Goal: Transaction & Acquisition: Purchase product/service

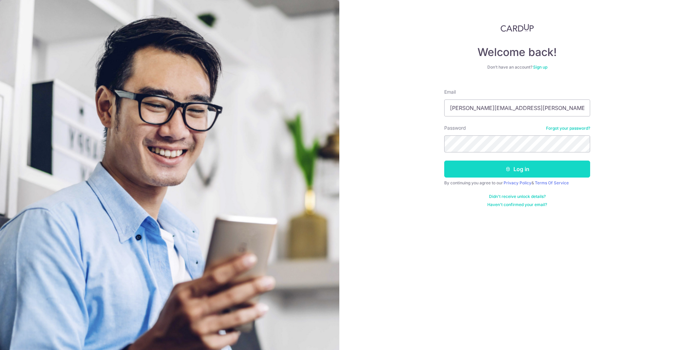
click at [529, 169] on button "Log in" at bounding box center [517, 168] width 146 height 17
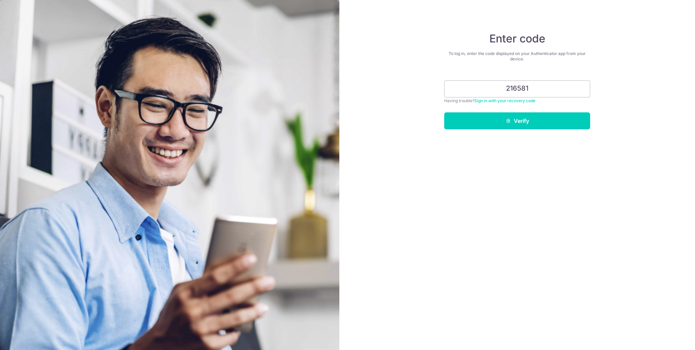
type input "216581"
click at [444, 112] on button "Verify" at bounding box center [517, 120] width 146 height 17
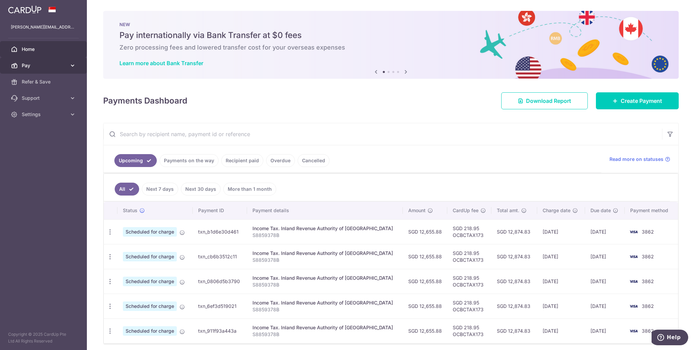
click at [37, 67] on span "Pay" at bounding box center [44, 65] width 45 height 7
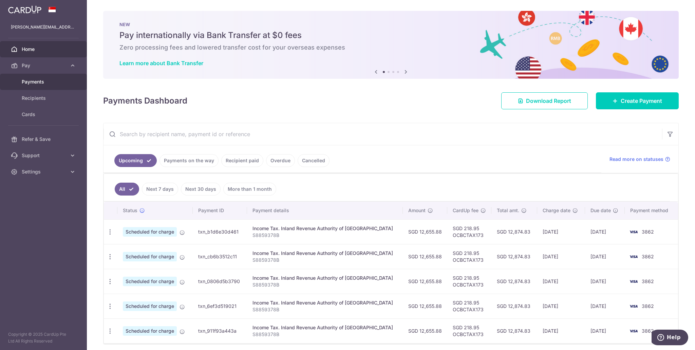
click at [33, 83] on span "Payments" at bounding box center [44, 81] width 45 height 7
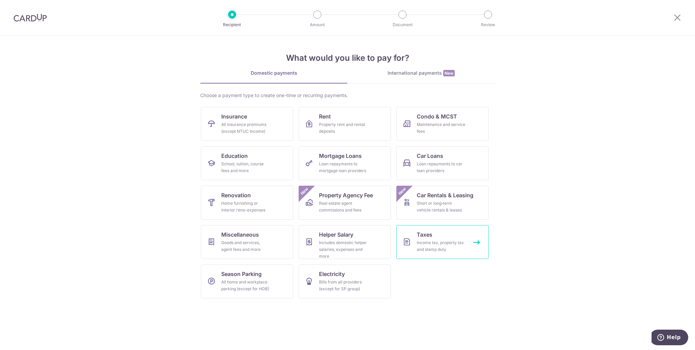
click at [426, 243] on div "Income tax, property tax and stamp duty" at bounding box center [440, 246] width 49 height 14
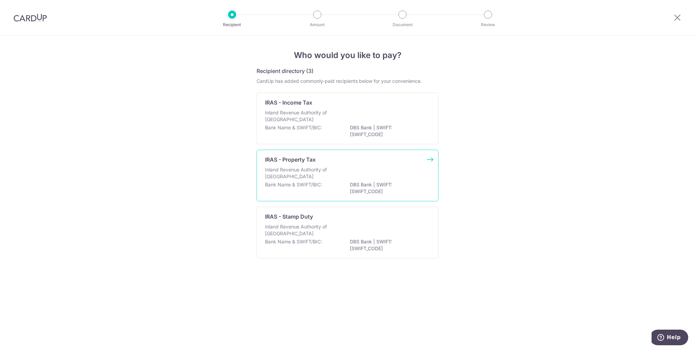
click at [314, 168] on p "Inland Revenue Authority of [GEOGRAPHIC_DATA]" at bounding box center [301, 173] width 72 height 14
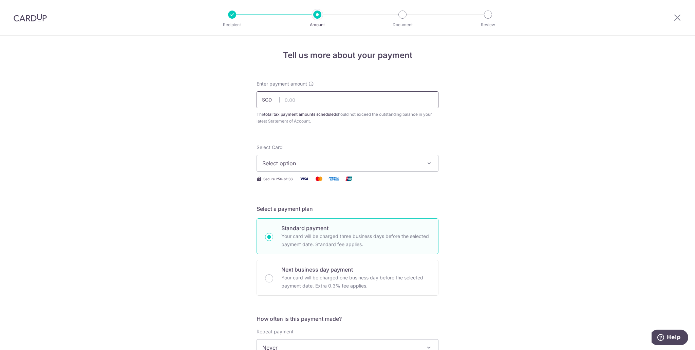
click at [302, 100] on input "text" at bounding box center [347, 99] width 182 height 17
paste input "12,929.81"
type input "12,929.81"
click at [477, 122] on div "Tell us more about your payment Enter payment amount SGD 12,929.81 12929.81 The…" at bounding box center [347, 351] width 695 height 630
click at [298, 160] on span "Select option" at bounding box center [341, 163] width 158 height 8
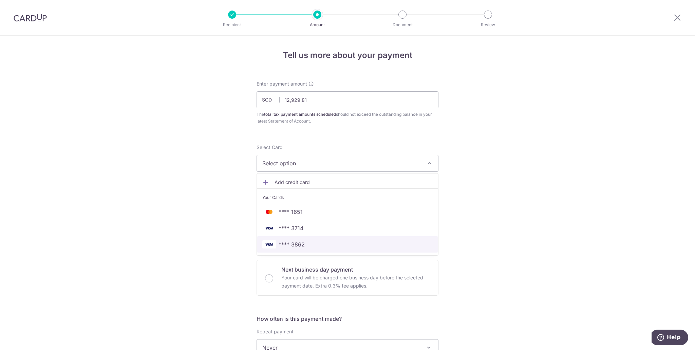
click at [299, 245] on span "**** 3862" at bounding box center [291, 244] width 26 height 8
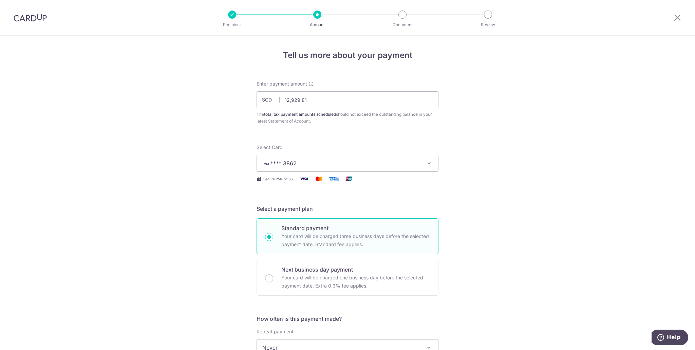
click at [561, 194] on div "Tell us more about your payment Enter payment amount SGD 12,929.81 12929.81 The…" at bounding box center [347, 351] width 695 height 630
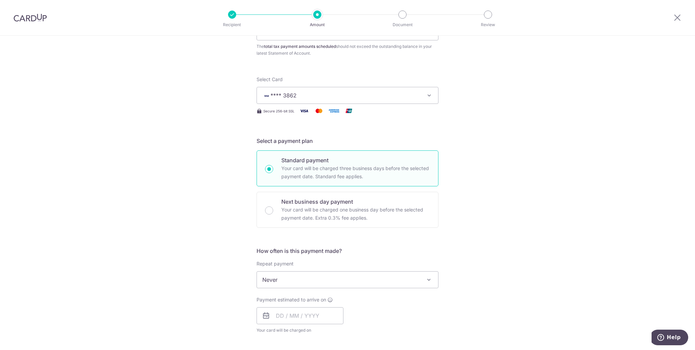
scroll to position [102, 0]
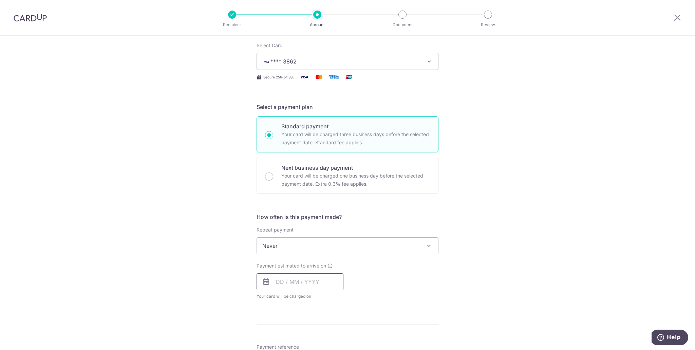
click at [300, 280] on input "text" at bounding box center [299, 281] width 87 height 17
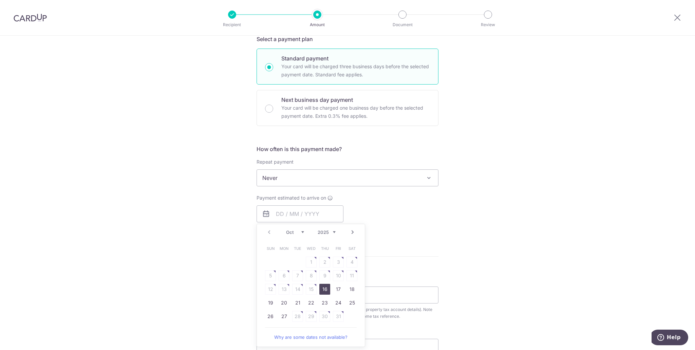
drag, startPoint x: 326, startPoint y: 286, endPoint x: 451, endPoint y: 250, distance: 130.5
click at [326, 286] on link "16" at bounding box center [324, 288] width 11 height 11
type input "[DATE]"
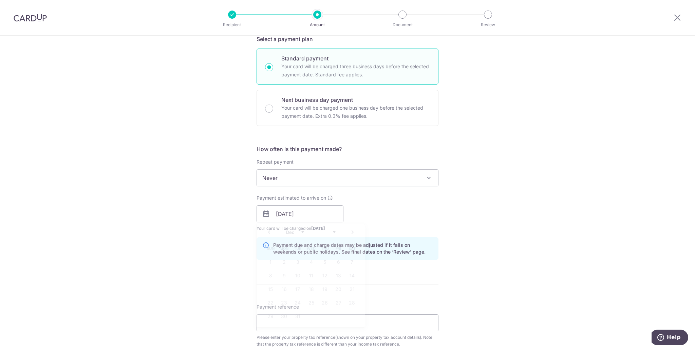
click at [451, 250] on div "Tell us more about your payment Enter payment amount SGD 12,929.81 12929.81 The…" at bounding box center [347, 195] width 695 height 658
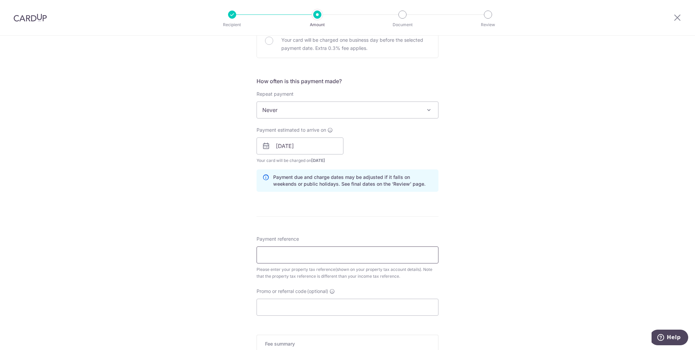
scroll to position [305, 0]
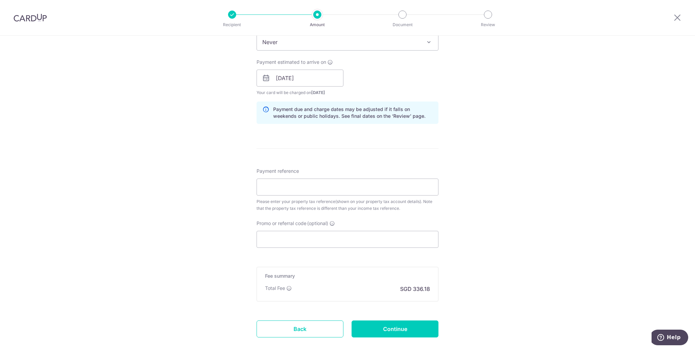
click at [528, 207] on div "Tell us more about your payment Enter payment amount SGD 12,929.81 12929.81 The…" at bounding box center [347, 59] width 695 height 658
click at [492, 108] on div "Tell us more about your payment Enter payment amount SGD 12,929.81 12929.81 The…" at bounding box center [347, 59] width 695 height 658
click at [312, 241] on input "Promo or referral code (optional)" at bounding box center [347, 239] width 182 height 17
paste input "OCBC195"
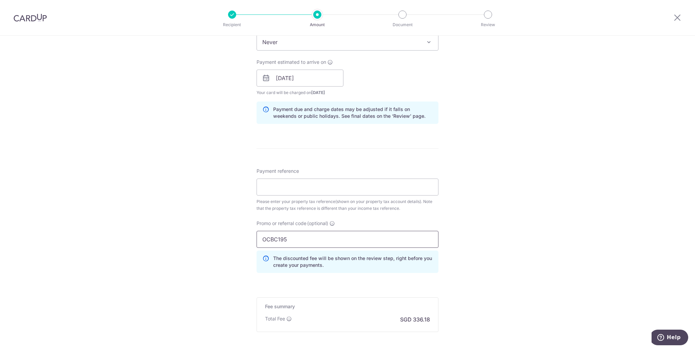
type input "OCBC195"
click at [503, 230] on div "Tell us more about your payment Enter payment amount SGD 12,929.81 12929.81 The…" at bounding box center [347, 74] width 695 height 688
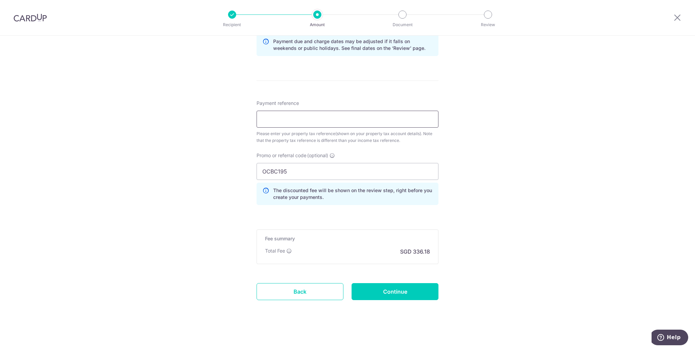
click at [309, 121] on input "Payment reference" at bounding box center [347, 119] width 182 height 17
paste input "5571302J"
type input "5571302J"
click at [567, 122] on div "Tell us more about your payment Enter payment amount SGD 12,929.81 12929.81 The…" at bounding box center [347, 7] width 695 height 688
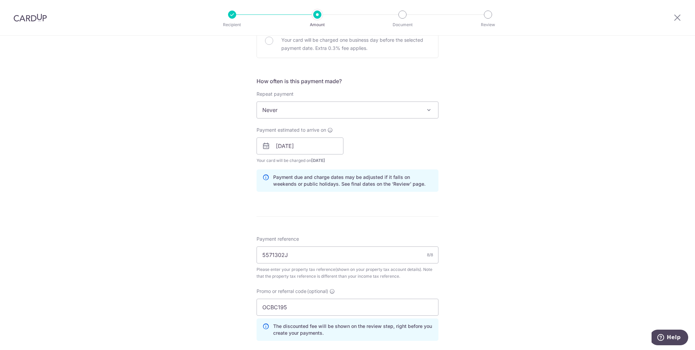
scroll to position [305, 0]
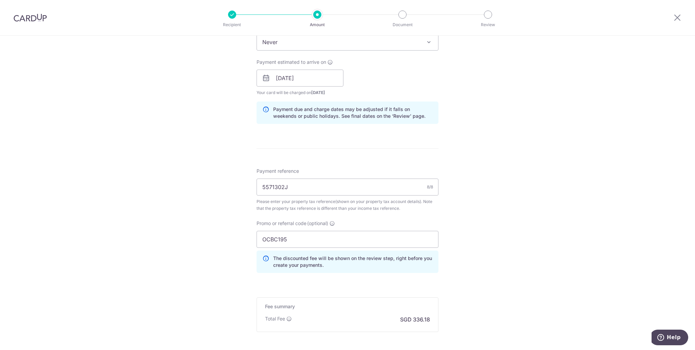
click at [504, 169] on div "Tell us more about your payment Enter payment amount SGD 12,929.81 12929.81 The…" at bounding box center [347, 74] width 695 height 688
click at [301, 232] on input "OCBC195" at bounding box center [347, 239] width 182 height 17
paste input "VTAX25ONE"
click at [299, 241] on input "VTAX25ONE" at bounding box center [347, 239] width 182 height 17
paste input "OCBCTAX173"
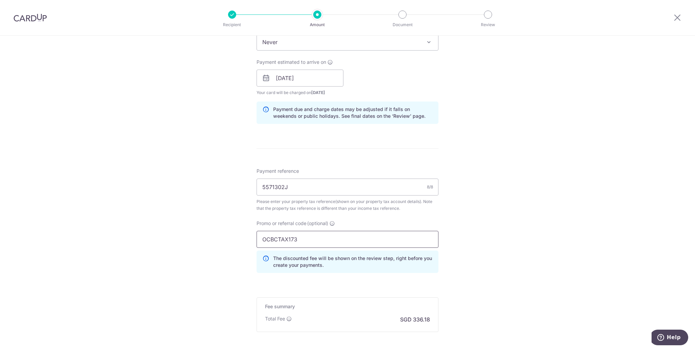
type input "OCBCTAX173"
click at [483, 229] on div "Tell us more about your payment Enter payment amount SGD 12,929.81 12929.81 The…" at bounding box center [347, 74] width 695 height 688
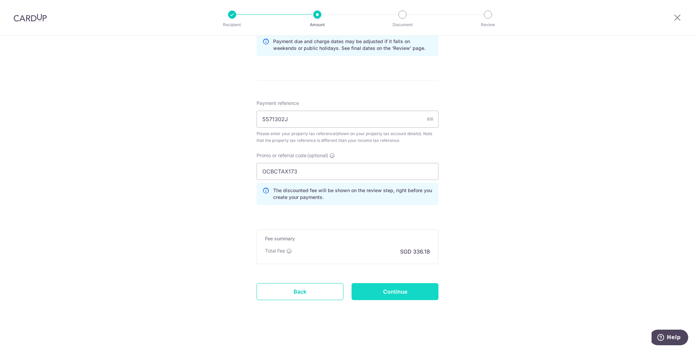
click at [393, 287] on input "Continue" at bounding box center [394, 291] width 87 height 17
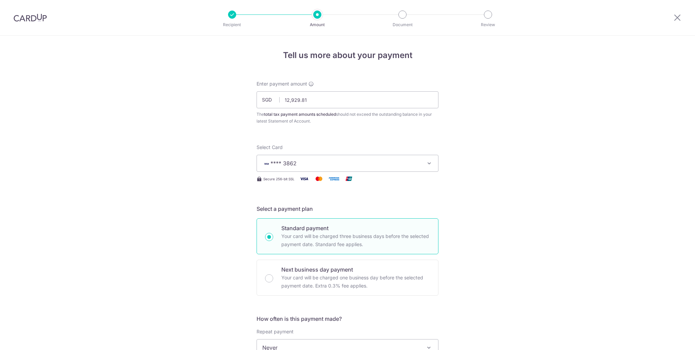
scroll to position [383, 0]
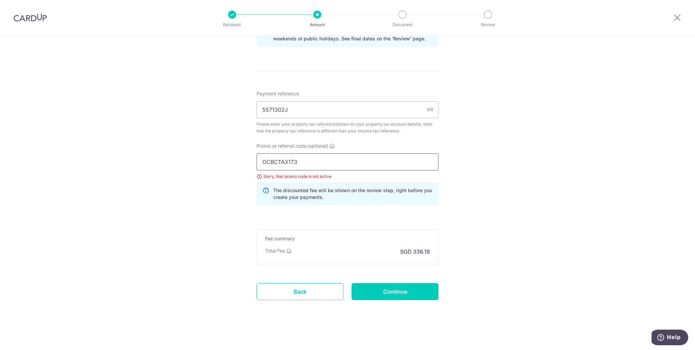
click at [333, 162] on input "OCBCTAX173" at bounding box center [347, 161] width 182 height 17
paste input "VTAX25ONE"
type input "VTAX25ONE"
click at [503, 162] on div "Tell us more about your payment Enter payment amount SGD 12,929.81 12929.81 The…" at bounding box center [347, 2] width 695 height 698
click at [410, 288] on input "Continue" at bounding box center [394, 291] width 87 height 17
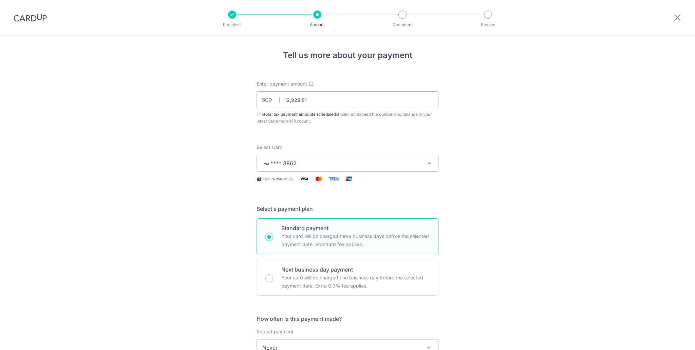
scroll to position [383, 0]
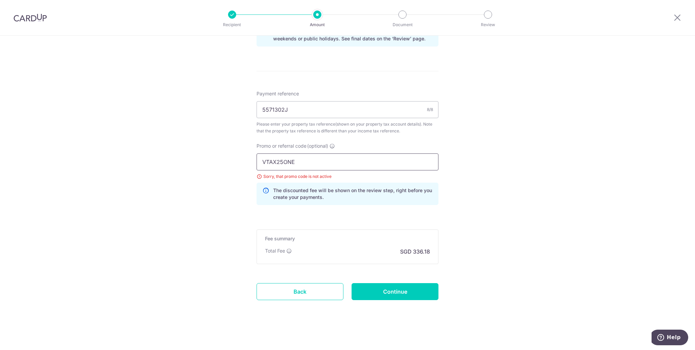
click at [353, 159] on input "VTAX25ONE" at bounding box center [347, 161] width 182 height 17
paste input "OCBC195"
type input "OCBC195"
click at [486, 179] on div "Tell us more about your payment Enter payment amount SGD 12,929.81 12929.81 The…" at bounding box center [347, 2] width 695 height 698
click at [423, 284] on input "Continue" at bounding box center [394, 291] width 87 height 17
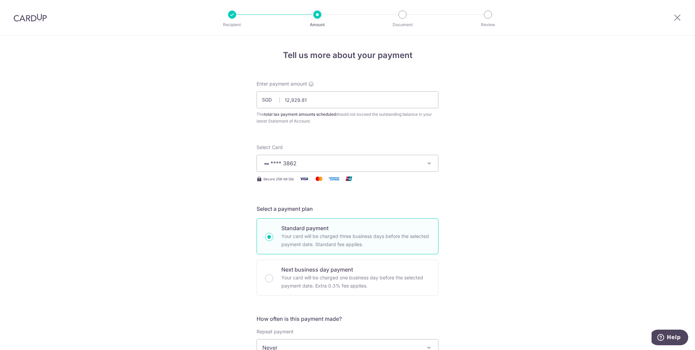
click at [356, 101] on input "12,929.81" at bounding box center [347, 99] width 182 height 17
type input "12929."
click at [353, 97] on input "text" at bounding box center [347, 99] width 182 height 17
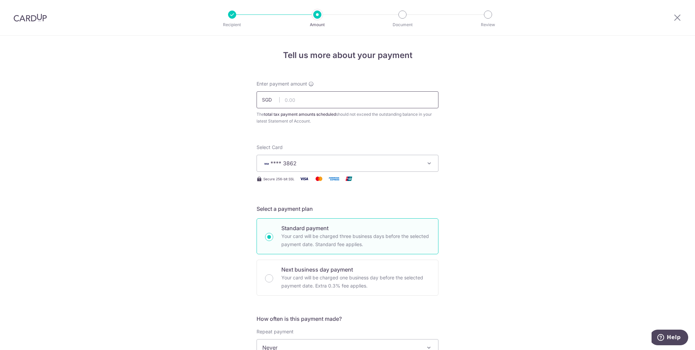
paste input "4,309.94"
type input "4,309.94"
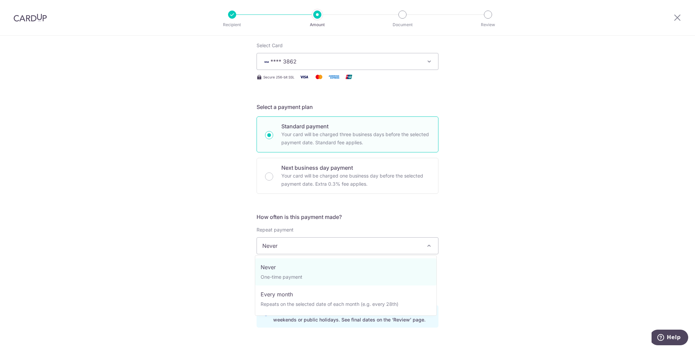
click at [308, 247] on span "Never" at bounding box center [347, 245] width 181 height 16
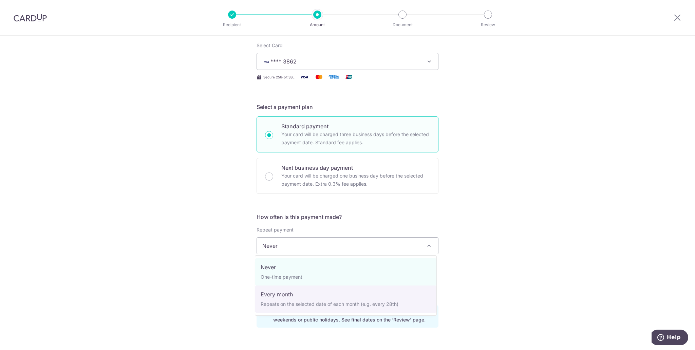
select select "3"
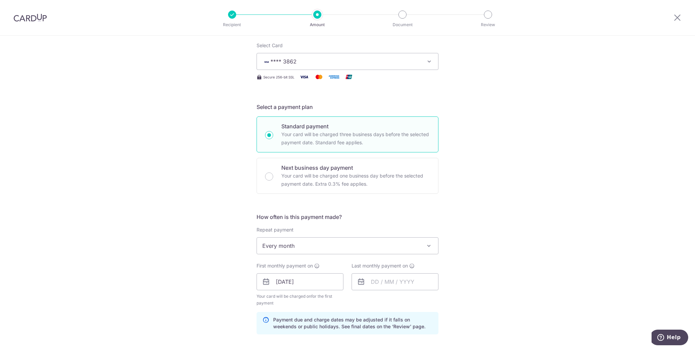
click at [475, 191] on div "Tell us more about your payment Enter payment amount SGD 4,309.94 4309.94 The t…" at bounding box center [347, 281] width 695 height 695
click at [388, 279] on input "text" at bounding box center [394, 281] width 87 height 17
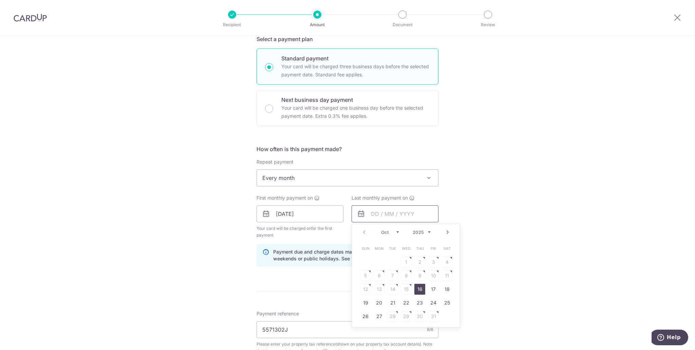
scroll to position [170, 0]
click at [447, 232] on link "Next" at bounding box center [447, 232] width 8 height 8
click at [381, 273] on link "8" at bounding box center [378, 275] width 11 height 11
type input "[DATE]"
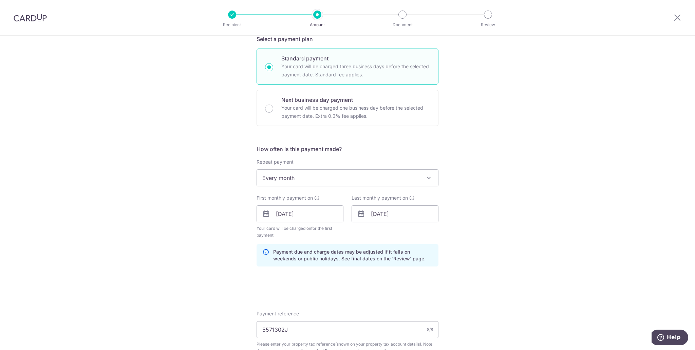
click at [497, 214] on div "Tell us more about your payment Enter payment amount SGD 4,309.94 4309.94 The t…" at bounding box center [347, 213] width 695 height 695
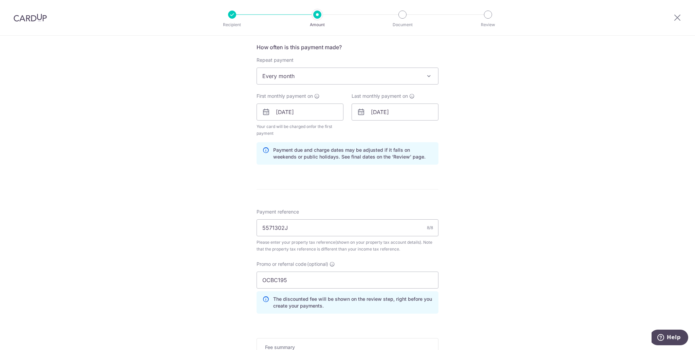
scroll to position [305, 0]
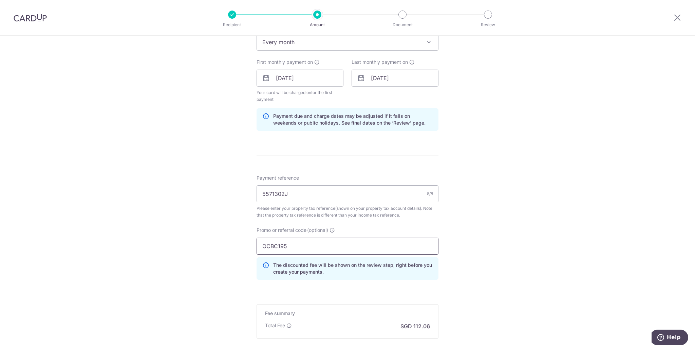
drag, startPoint x: 359, startPoint y: 243, endPoint x: 145, endPoint y: 236, distance: 214.1
click at [142, 236] on div "Tell us more about your payment Enter payment amount SGD 4,309.94 4309.94 The t…" at bounding box center [347, 77] width 695 height 695
paste input "TAX173"
type input "OCBCTAX173"
click at [493, 222] on div "Tell us more about your payment Enter payment amount SGD 4,309.94 4309.94 The t…" at bounding box center [347, 77] width 695 height 695
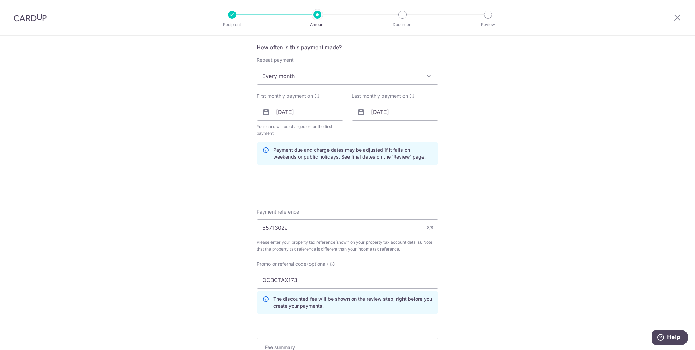
scroll to position [373, 0]
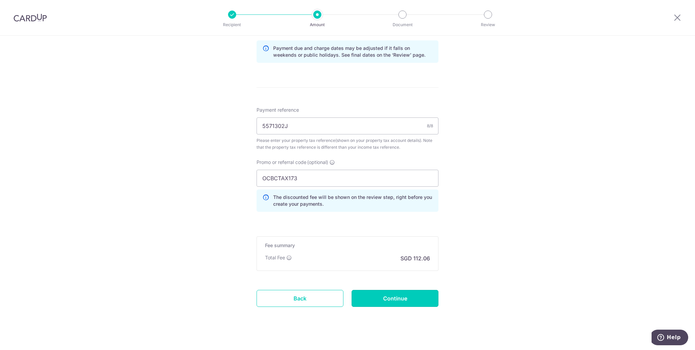
drag, startPoint x: 406, startPoint y: 296, endPoint x: 563, endPoint y: 126, distance: 231.8
click at [575, 187] on div "Tell us more about your payment Enter payment amount SGD 4,309.94 4309.94 The t…" at bounding box center [347, 10] width 695 height 695
click at [394, 300] on input "Continue" at bounding box center [394, 298] width 87 height 17
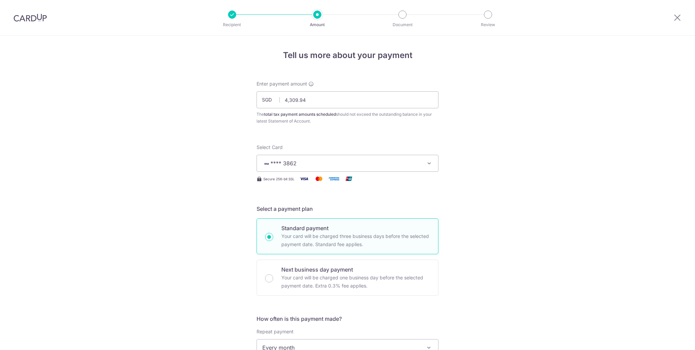
scroll to position [355, 0]
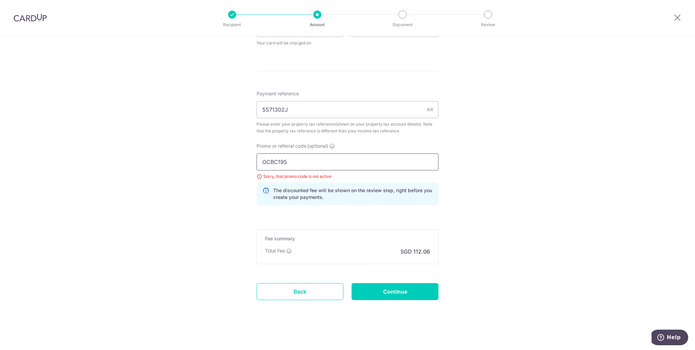
click at [324, 155] on input "OCBC195" at bounding box center [347, 161] width 182 height 17
paste input "TAX173"
type input "OCBCTAX173"
click at [550, 171] on div "Tell us more about your payment Enter payment amount SGD 4,309.94 4309.94 The t…" at bounding box center [347, 16] width 695 height 670
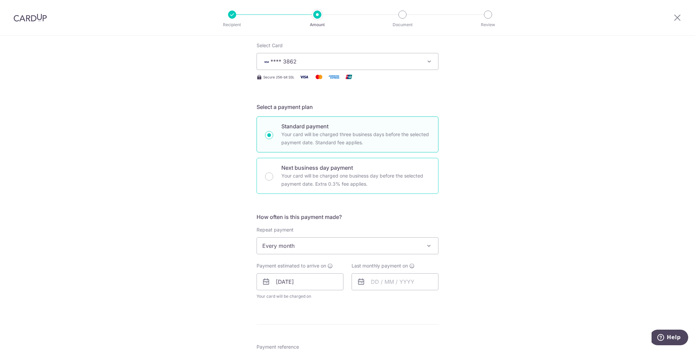
scroll to position [170, 0]
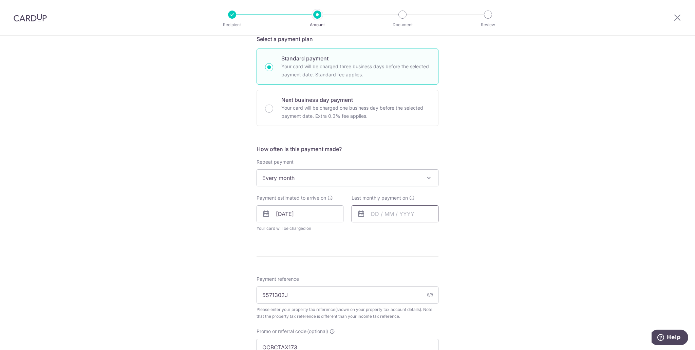
click at [374, 216] on input "text" at bounding box center [394, 213] width 87 height 17
click at [446, 231] on link "Next" at bounding box center [447, 232] width 8 height 8
click at [376, 272] on link "8" at bounding box center [378, 275] width 11 height 11
type input "08/12/2025"
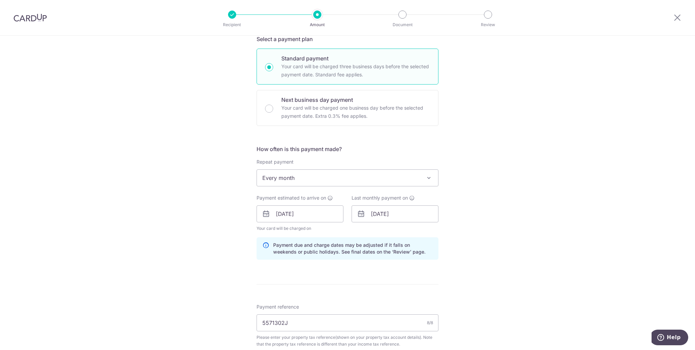
click at [510, 232] on div "Tell us more about your payment Enter payment amount SGD 4,309.94 4309.94 The t…" at bounding box center [347, 215] width 695 height 698
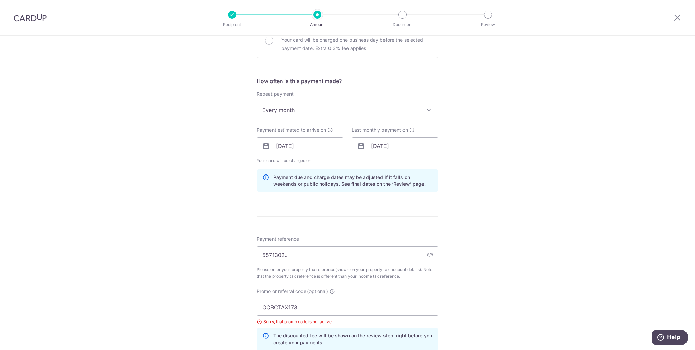
scroll to position [339, 0]
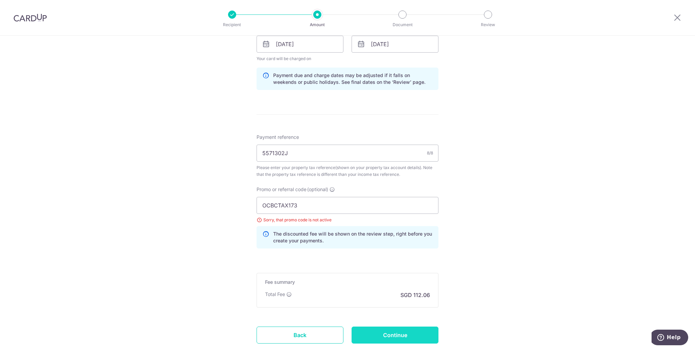
click at [402, 332] on input "Continue" at bounding box center [394, 334] width 87 height 17
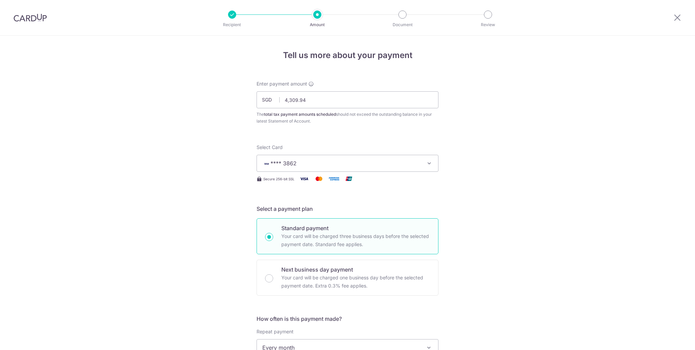
scroll to position [355, 0]
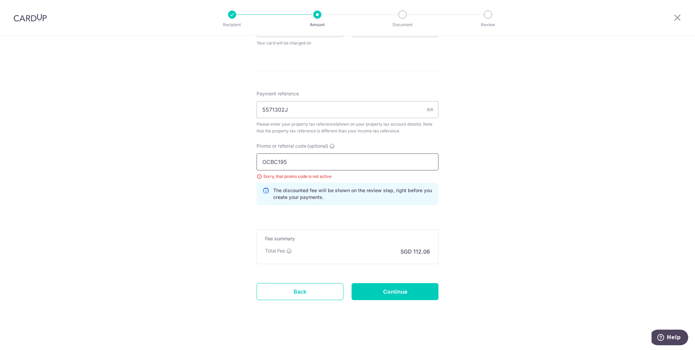
click at [307, 164] on input "OCBC195" at bounding box center [347, 161] width 182 height 17
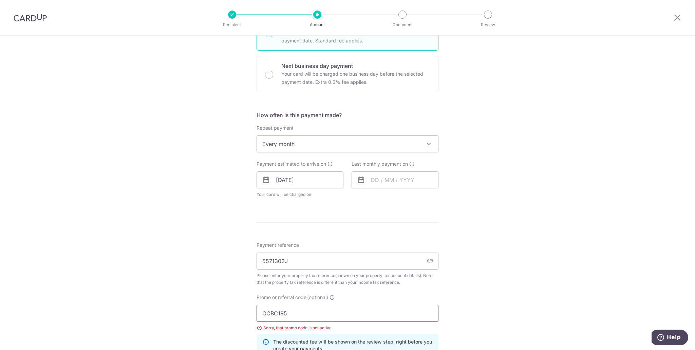
scroll to position [339, 0]
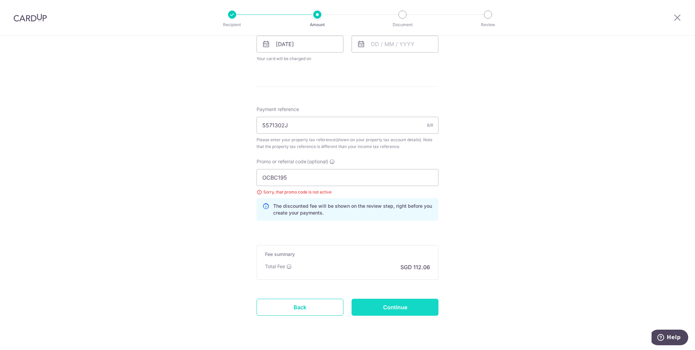
click at [421, 309] on input "Continue" at bounding box center [394, 306] width 87 height 17
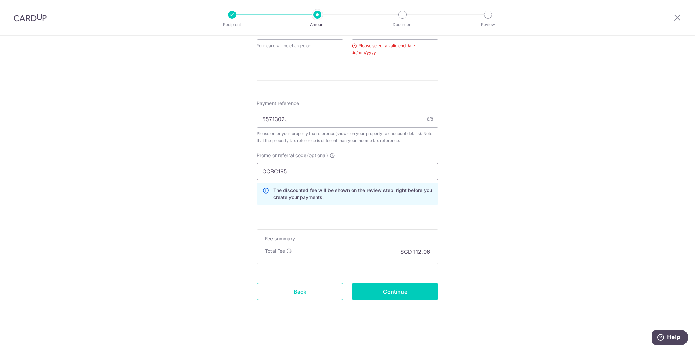
scroll to position [216, 0]
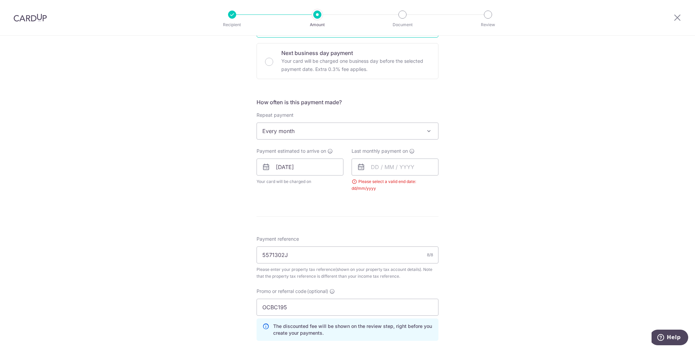
click at [387, 156] on div "Last monthly payment on Please select a valid end date: dd/mm/yyyy" at bounding box center [394, 170] width 87 height 44
click at [387, 168] on input "text" at bounding box center [394, 166] width 87 height 17
click at [448, 180] on div "Prev Next Oct Nov Dec 2025 2026" at bounding box center [406, 185] width 108 height 16
click at [446, 183] on link "Next" at bounding box center [447, 185] width 8 height 8
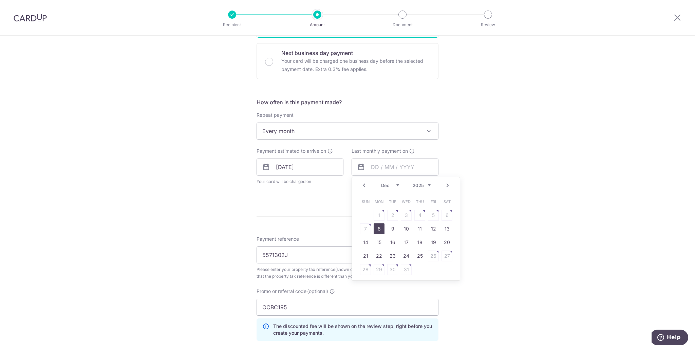
click at [375, 227] on link "8" at bounding box center [378, 228] width 11 height 11
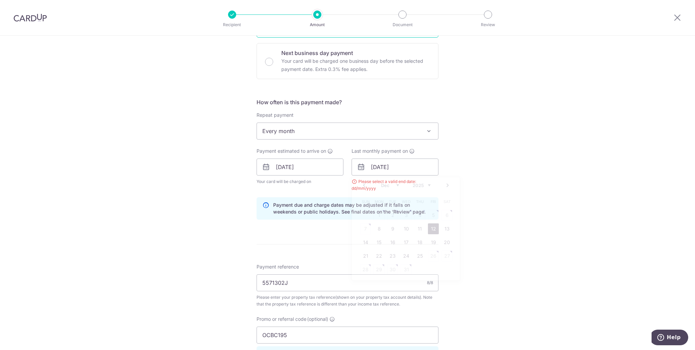
click at [496, 225] on div "Tell us more about your payment Enter payment amount SGD 4,309.94 4309.94 The t…" at bounding box center [347, 166] width 695 height 695
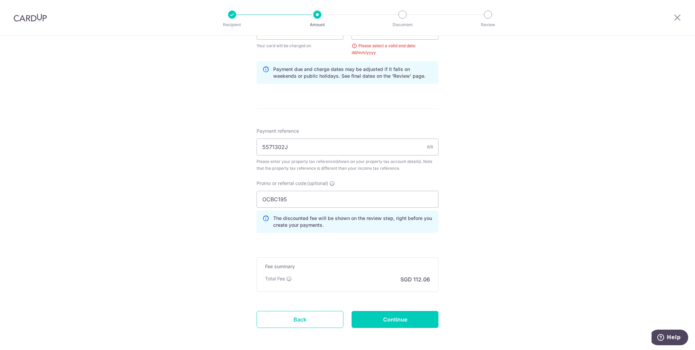
scroll to position [284, 0]
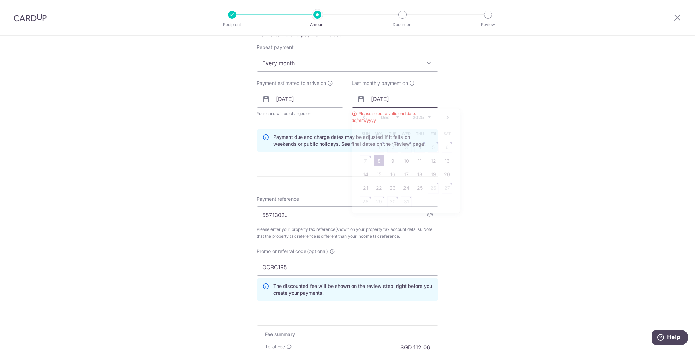
click at [417, 98] on input "08/12/2025" at bounding box center [394, 99] width 87 height 17
click at [488, 133] on div "Tell us more about your payment Enter payment amount SGD 4,309.94 4309.94 The t…" at bounding box center [347, 98] width 695 height 695
click at [313, 100] on input "[DATE]" at bounding box center [299, 99] width 87 height 17
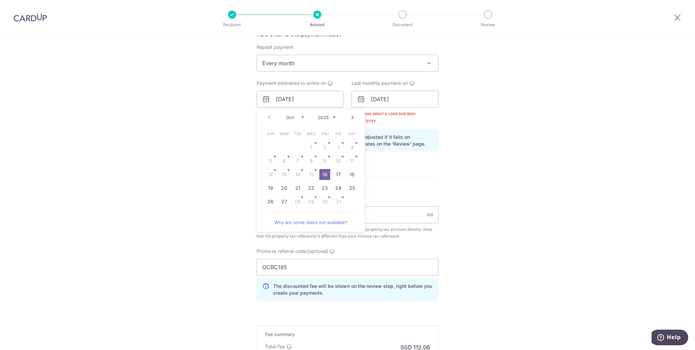
click at [518, 144] on div "Tell us more about your payment Enter payment amount SGD 4,309.94 4309.94 The t…" at bounding box center [347, 98] width 695 height 695
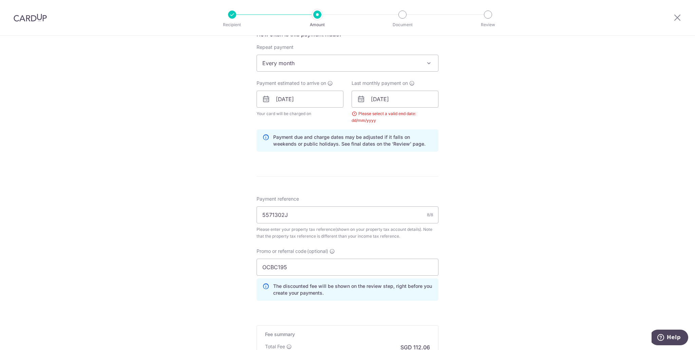
click at [471, 117] on div "Tell us more about your payment Enter payment amount SGD 4,309.94 4309.94 The t…" at bounding box center [347, 98] width 695 height 695
click at [403, 99] on input "08/12/2025" at bounding box center [394, 99] width 87 height 17
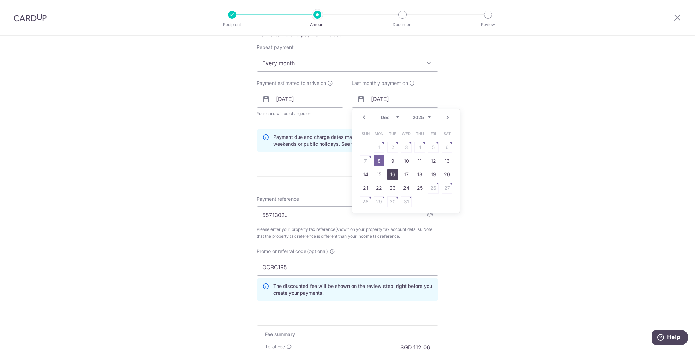
click at [389, 174] on link "16" at bounding box center [392, 174] width 11 height 11
type input "[DATE]"
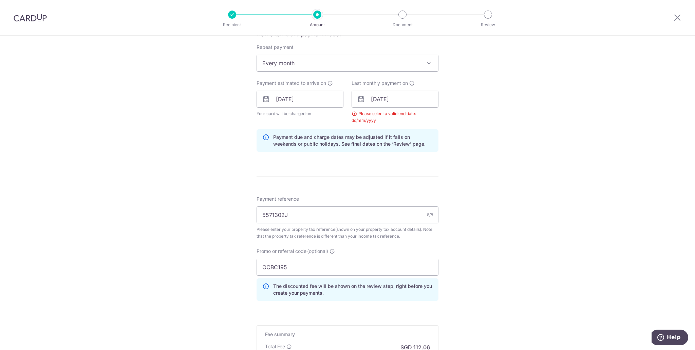
click at [519, 151] on div "Tell us more about your payment Enter payment amount SGD 4,309.94 4309.94 The t…" at bounding box center [347, 98] width 695 height 695
drag, startPoint x: 432, startPoint y: 110, endPoint x: 433, endPoint y: 113, distance: 3.5
click at [432, 110] on div "Please select a valid end date: dd/mm/yyyy" at bounding box center [394, 117] width 87 height 14
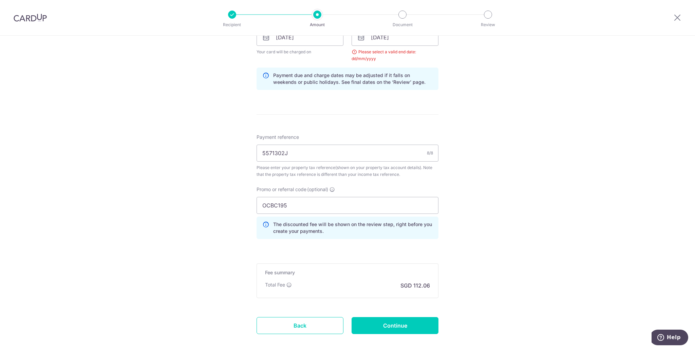
scroll to position [278, 0]
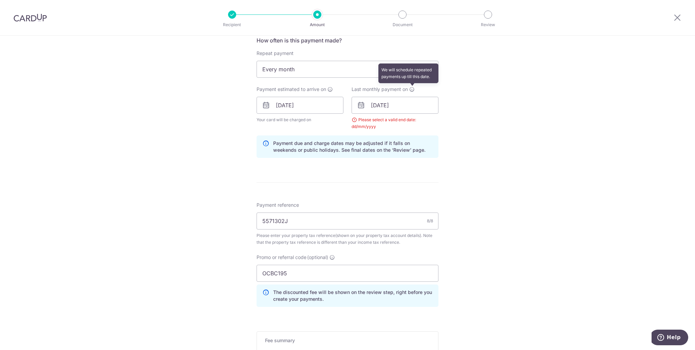
click at [412, 89] on icon at bounding box center [411, 88] width 5 height 5
click at [483, 164] on div "Tell us more about your payment Enter payment amount SGD 4,309.94 4309.94 The t…" at bounding box center [347, 105] width 695 height 695
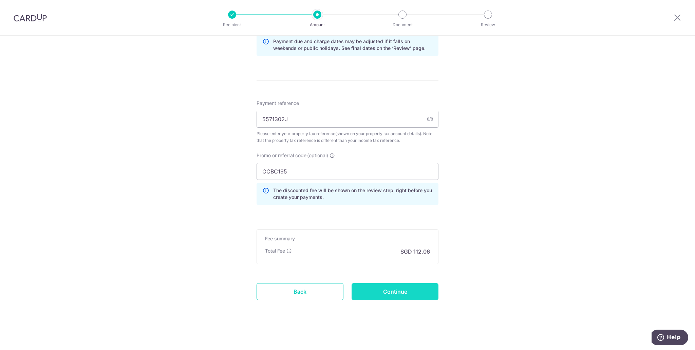
click at [415, 290] on input "Continue" at bounding box center [394, 291] width 87 height 17
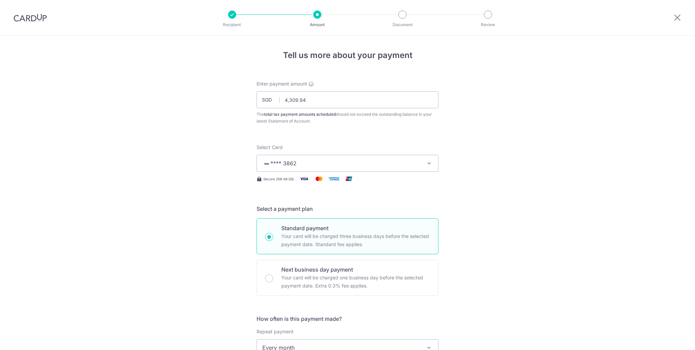
scroll to position [355, 0]
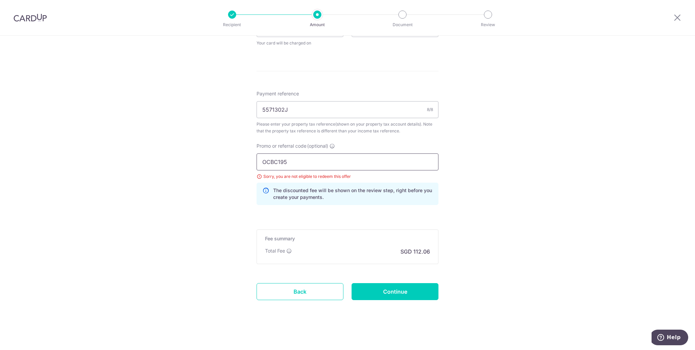
drag, startPoint x: 344, startPoint y: 156, endPoint x: 174, endPoint y: 159, distance: 170.3
click at [174, 158] on div "Tell us more about your payment Enter payment amount SGD 4,309.94 4309.94 The t…" at bounding box center [347, 16] width 695 height 670
paste input "MLTAX25R"
type input "MLTAX25R"
click at [461, 241] on div "Tell us more about your payment Enter payment amount SGD 4,309.94 4309.94 The t…" at bounding box center [347, 16] width 695 height 670
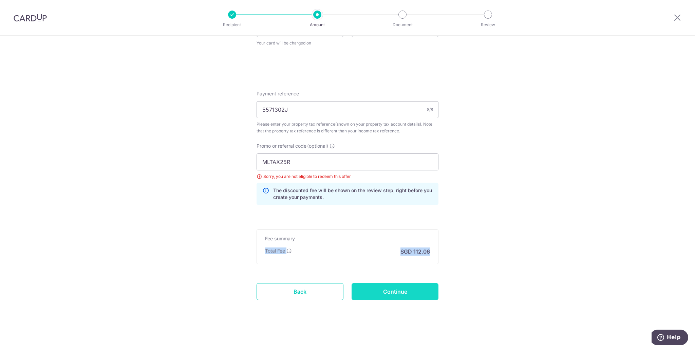
click at [412, 291] on input "Continue" at bounding box center [394, 291] width 87 height 17
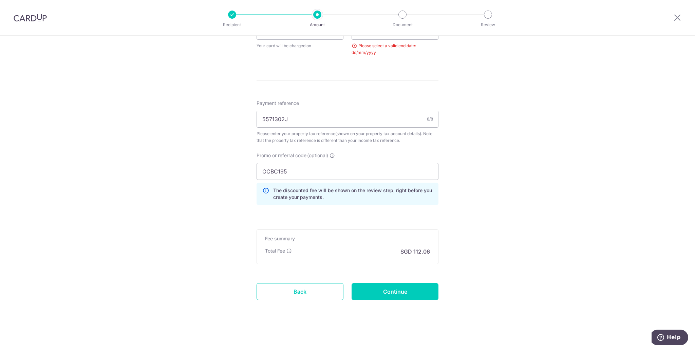
scroll to position [284, 0]
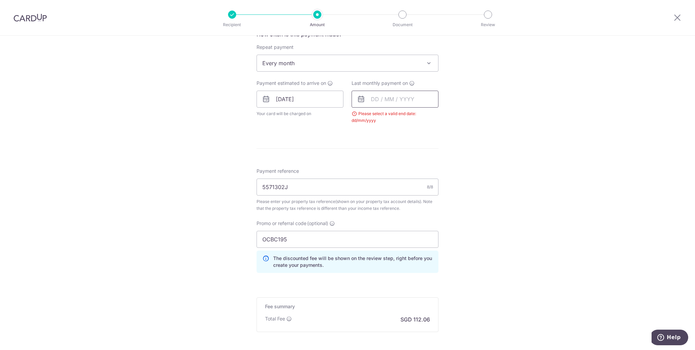
click at [400, 95] on input "text" at bounding box center [394, 99] width 87 height 17
click at [449, 115] on link "Next" at bounding box center [447, 117] width 8 height 8
click at [448, 115] on link "Next" at bounding box center [447, 117] width 8 height 8
click at [388, 172] on link "16" at bounding box center [392, 174] width 11 height 11
type input "[DATE]"
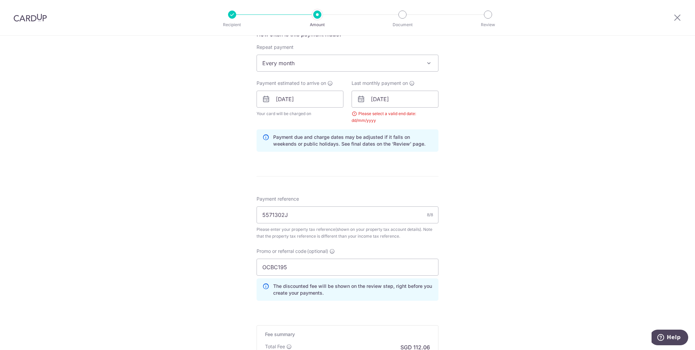
click at [512, 182] on div "Tell us more about your payment Enter payment amount SGD 4,309.94 4309.94 The t…" at bounding box center [347, 98] width 695 height 695
click at [357, 260] on input "OCBC195" at bounding box center [347, 266] width 182 height 17
paste input "MLTAX25R"
type input "MLTAX25R"
click at [533, 257] on div "Tell us more about your payment Enter payment amount SGD 4,309.94 4309.94 The t…" at bounding box center [347, 98] width 695 height 695
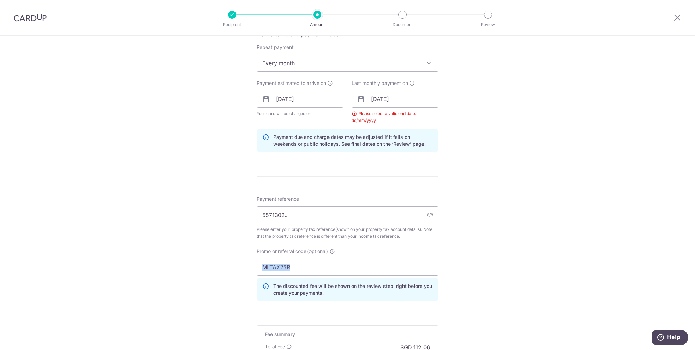
scroll to position [380, 0]
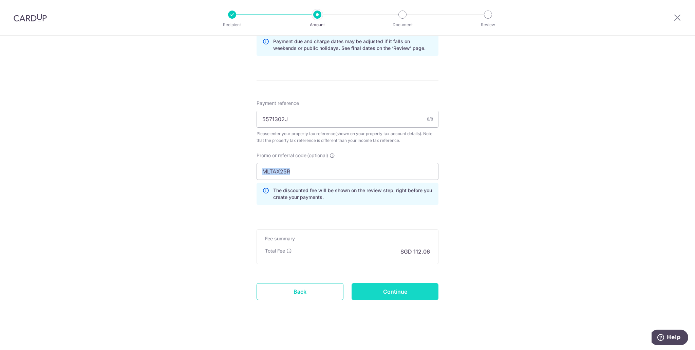
click at [417, 290] on input "Continue" at bounding box center [394, 291] width 87 height 17
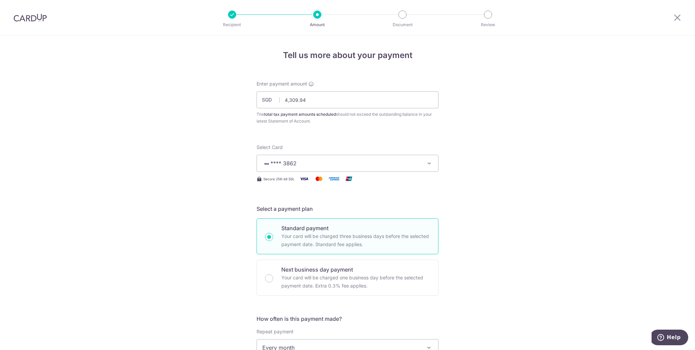
scroll to position [136, 0]
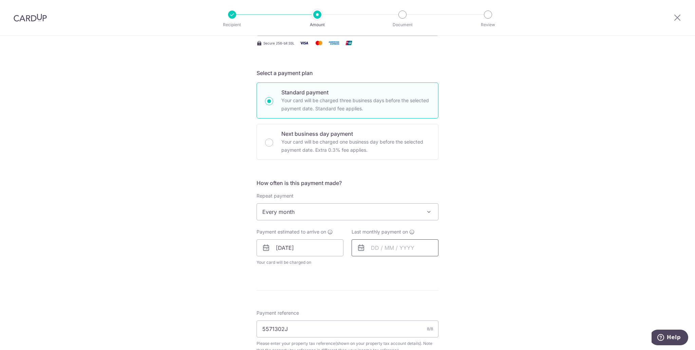
click at [371, 244] on input "text" at bounding box center [394, 247] width 87 height 17
click at [444, 266] on link "Next" at bounding box center [447, 266] width 8 height 8
click at [386, 324] on td "16" at bounding box center [393, 323] width 14 height 14
type input "[DATE]"
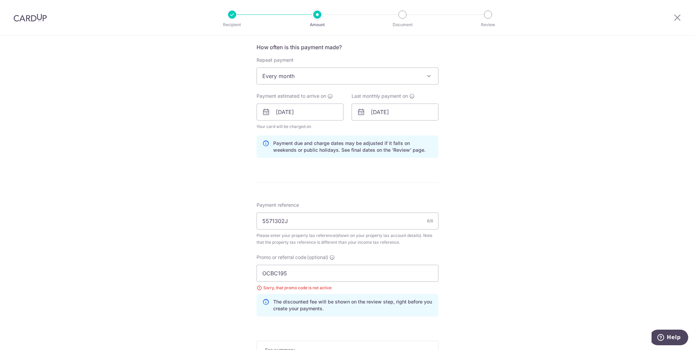
scroll to position [305, 0]
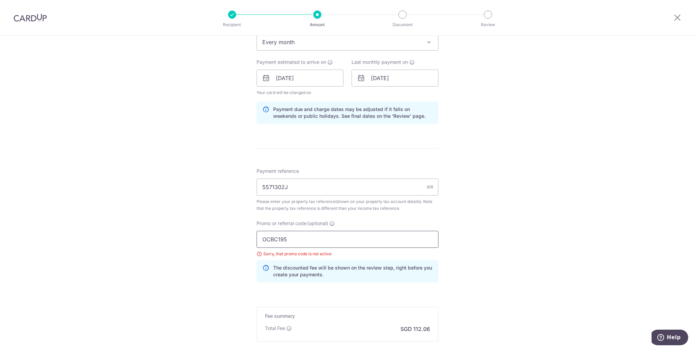
drag, startPoint x: 329, startPoint y: 240, endPoint x: 207, endPoint y: 238, distance: 121.7
click at [184, 238] on div "Tell us more about your payment Enter payment amount SGD 4,309.94 4309.94 The t…" at bounding box center [347, 79] width 695 height 698
paste input "8"
type input "OCBC18"
click at [444, 229] on div "Tell us more about your payment Enter payment amount SGD 4,309.94 4309.94 The t…" at bounding box center [347, 79] width 695 height 698
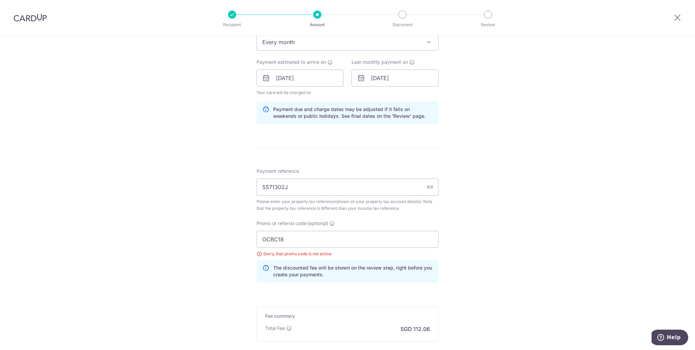
scroll to position [383, 0]
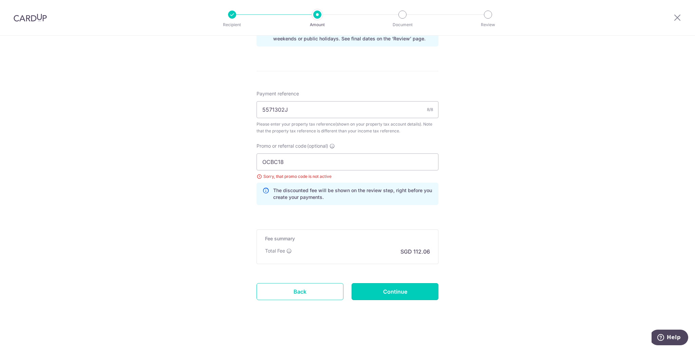
click at [402, 289] on input "Continue" at bounding box center [394, 291] width 87 height 17
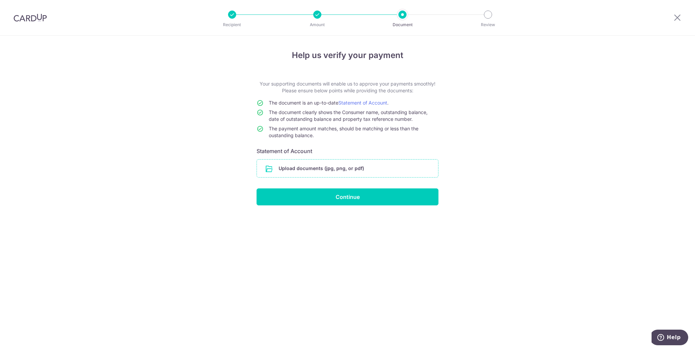
click at [337, 168] on input "file" at bounding box center [347, 168] width 181 height 18
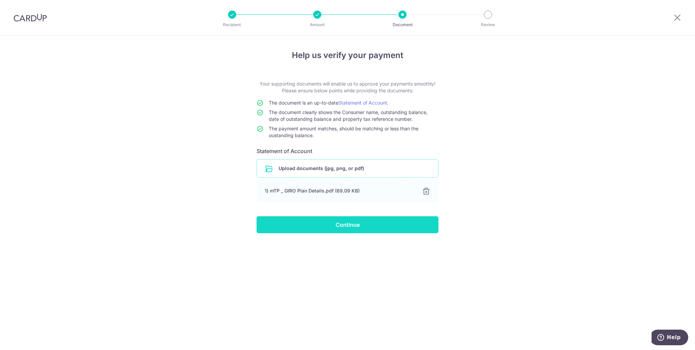
click at [340, 226] on input "Continue" at bounding box center [347, 224] width 182 height 17
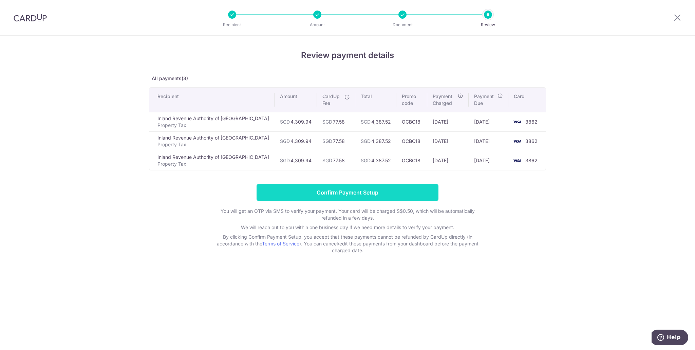
click at [369, 185] on input "Confirm Payment Setup" at bounding box center [347, 192] width 182 height 17
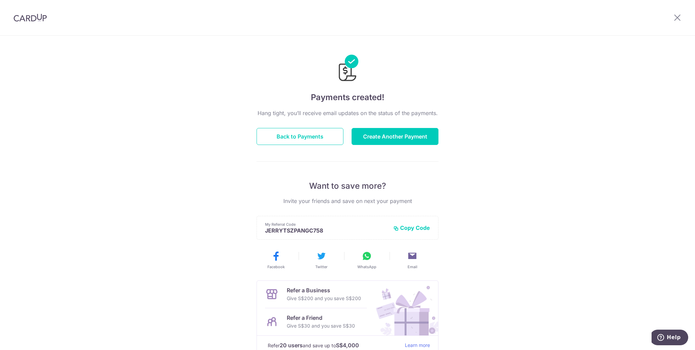
click at [512, 172] on div "Payments created! Hang tight, you’ll receive email updates on the status of the…" at bounding box center [347, 217] width 695 height 362
click at [565, 144] on div "Payments created! Hang tight, you’ll receive email updates on the status of the…" at bounding box center [347, 217] width 695 height 362
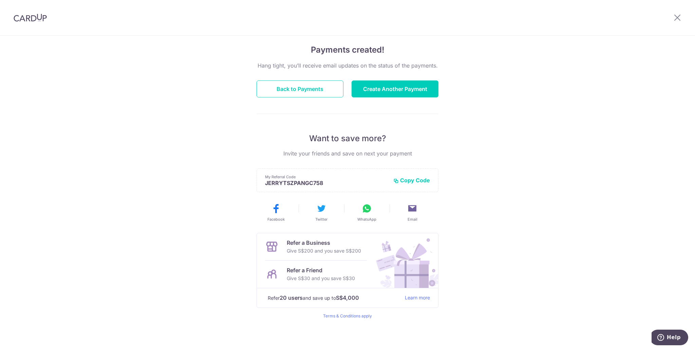
click at [516, 136] on div "Payments created! Hang tight, you’ll receive email updates on the status of the…" at bounding box center [347, 169] width 695 height 362
drag, startPoint x: 520, startPoint y: 102, endPoint x: 355, endPoint y: 96, distance: 165.6
click at [520, 102] on div "Payments created! Hang tight, you’ll receive email updates on the status of the…" at bounding box center [347, 169] width 695 height 362
click at [309, 87] on button "Back to Payments" at bounding box center [299, 88] width 87 height 17
